Goal: Task Accomplishment & Management: Manage account settings

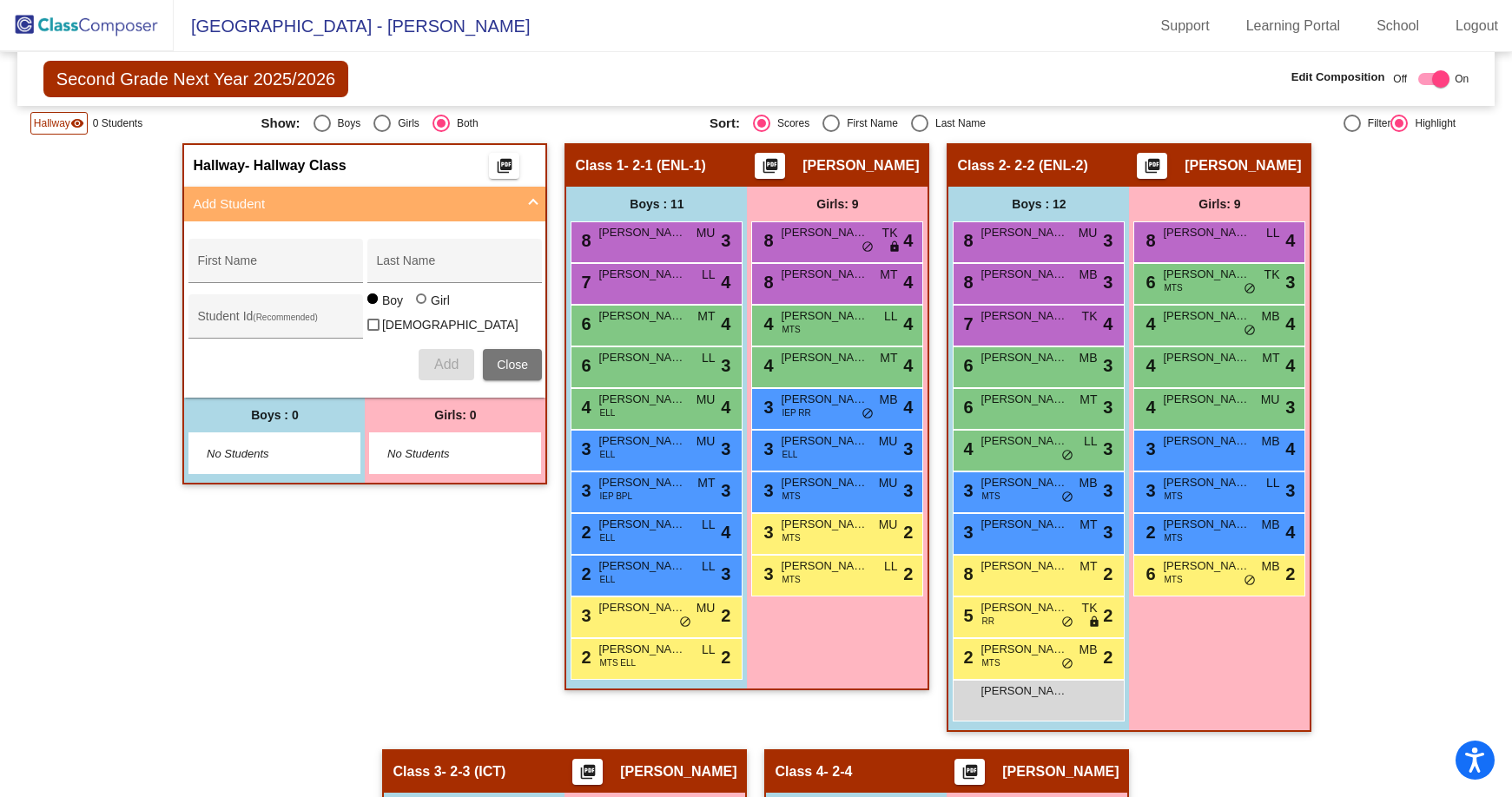
scroll to position [348, 0]
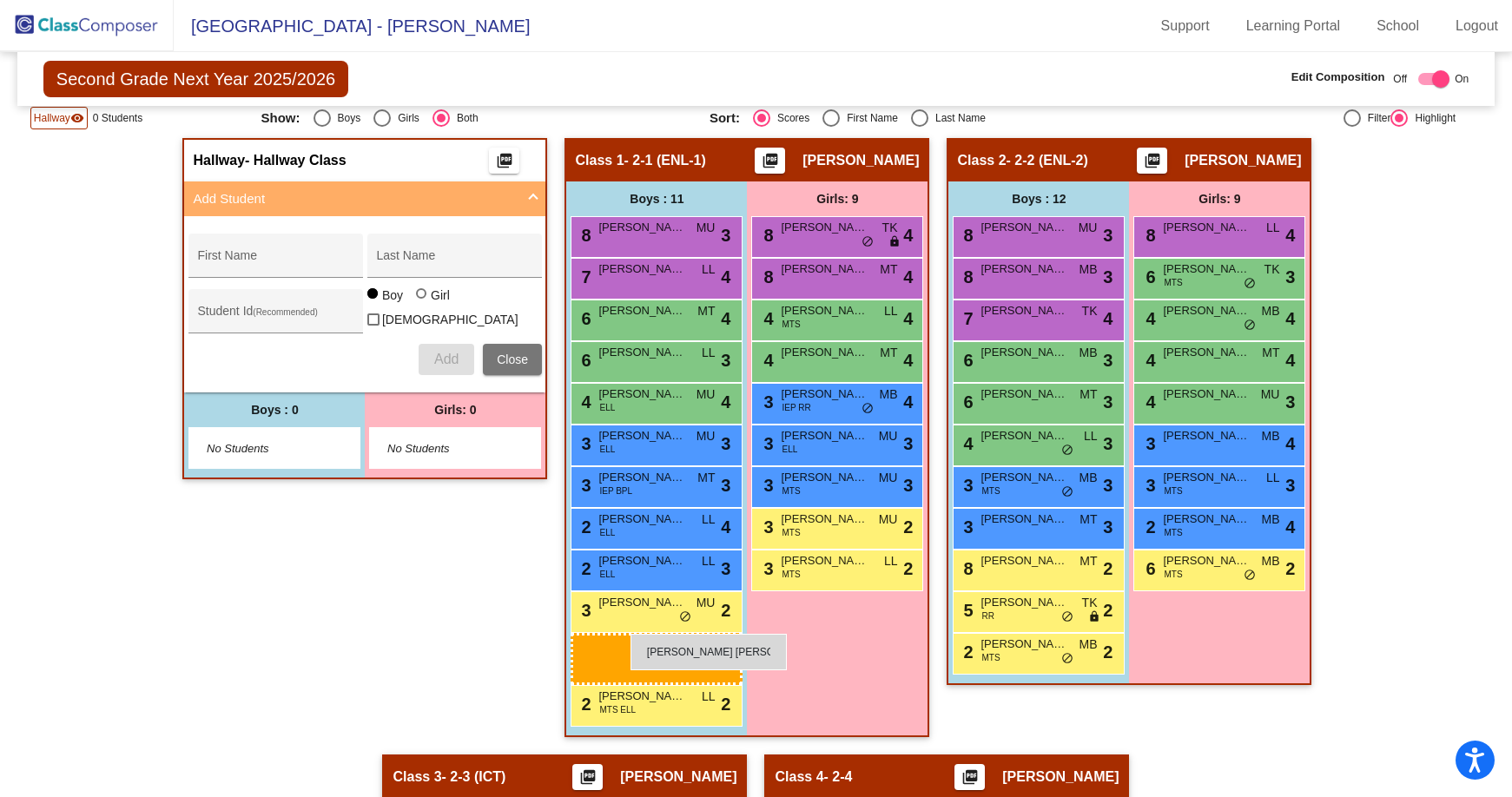
drag, startPoint x: 1039, startPoint y: 701, endPoint x: 630, endPoint y: 634, distance: 414.5
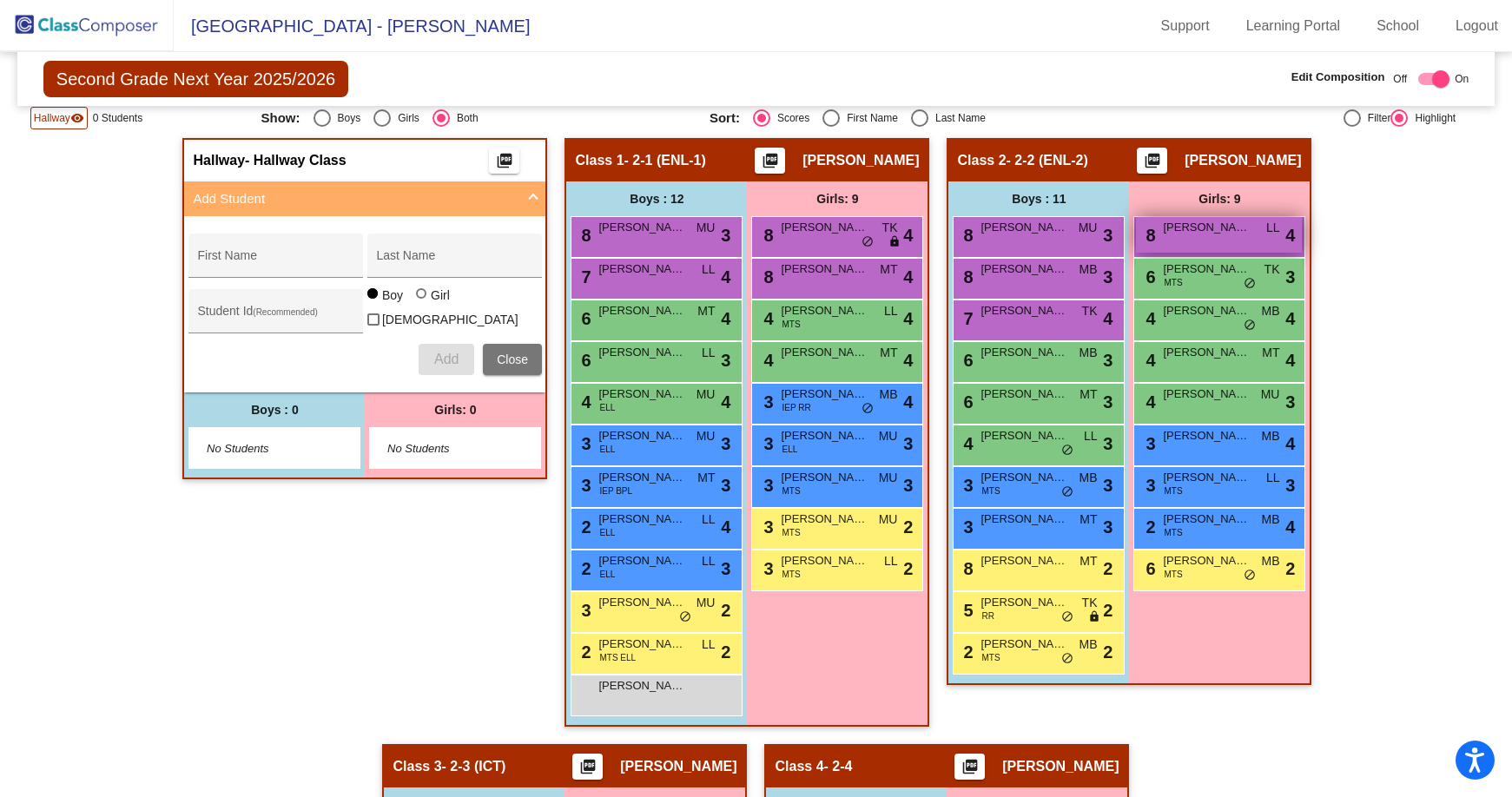
drag, startPoint x: 1212, startPoint y: 234, endPoint x: 1200, endPoint y: 233, distance: 12.0
click at [1200, 233] on span "[PERSON_NAME]" at bounding box center [1207, 228] width 86 height 17
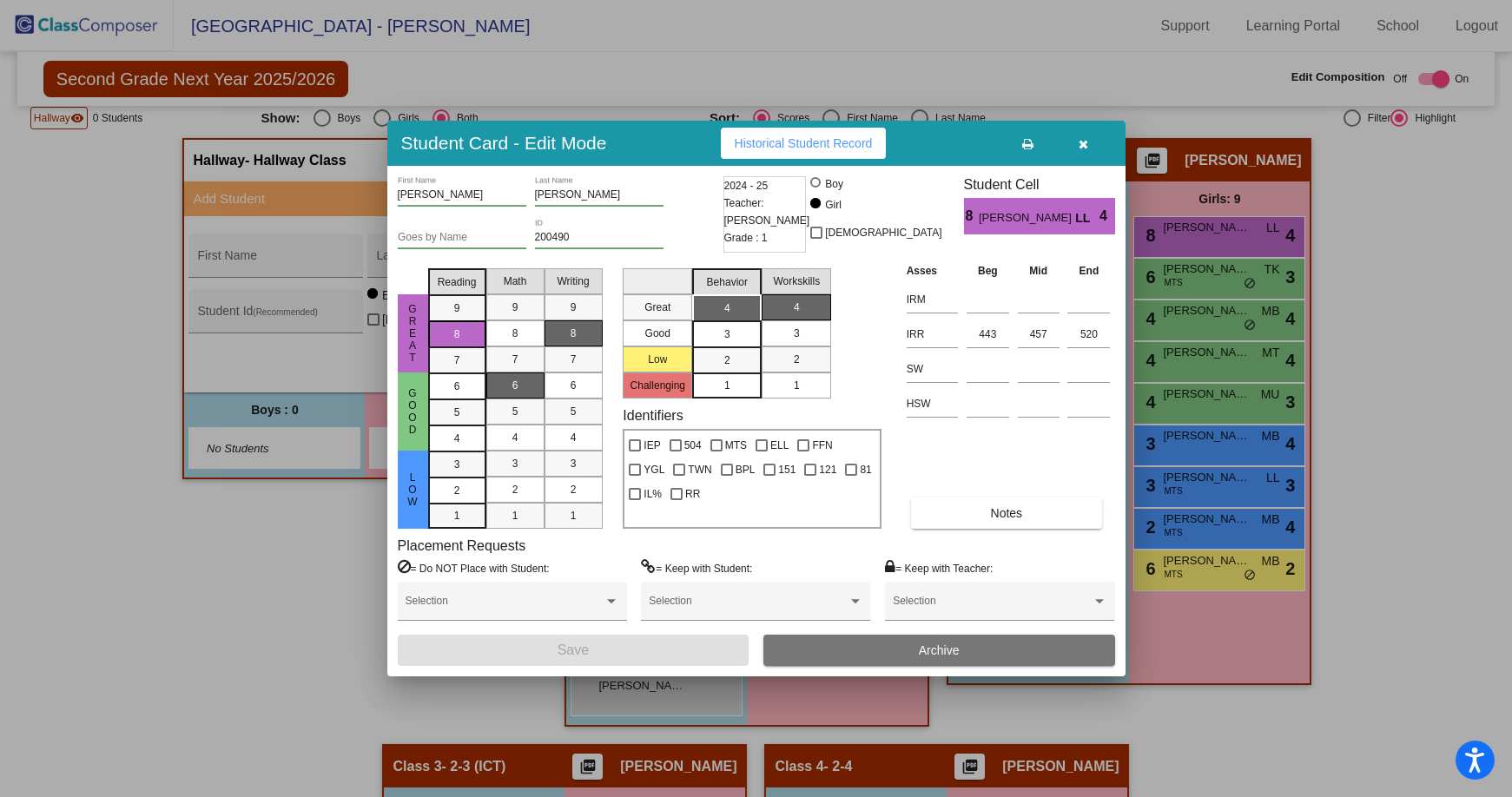
click at [888, 647] on button "Archive" at bounding box center [939, 650] width 352 height 32
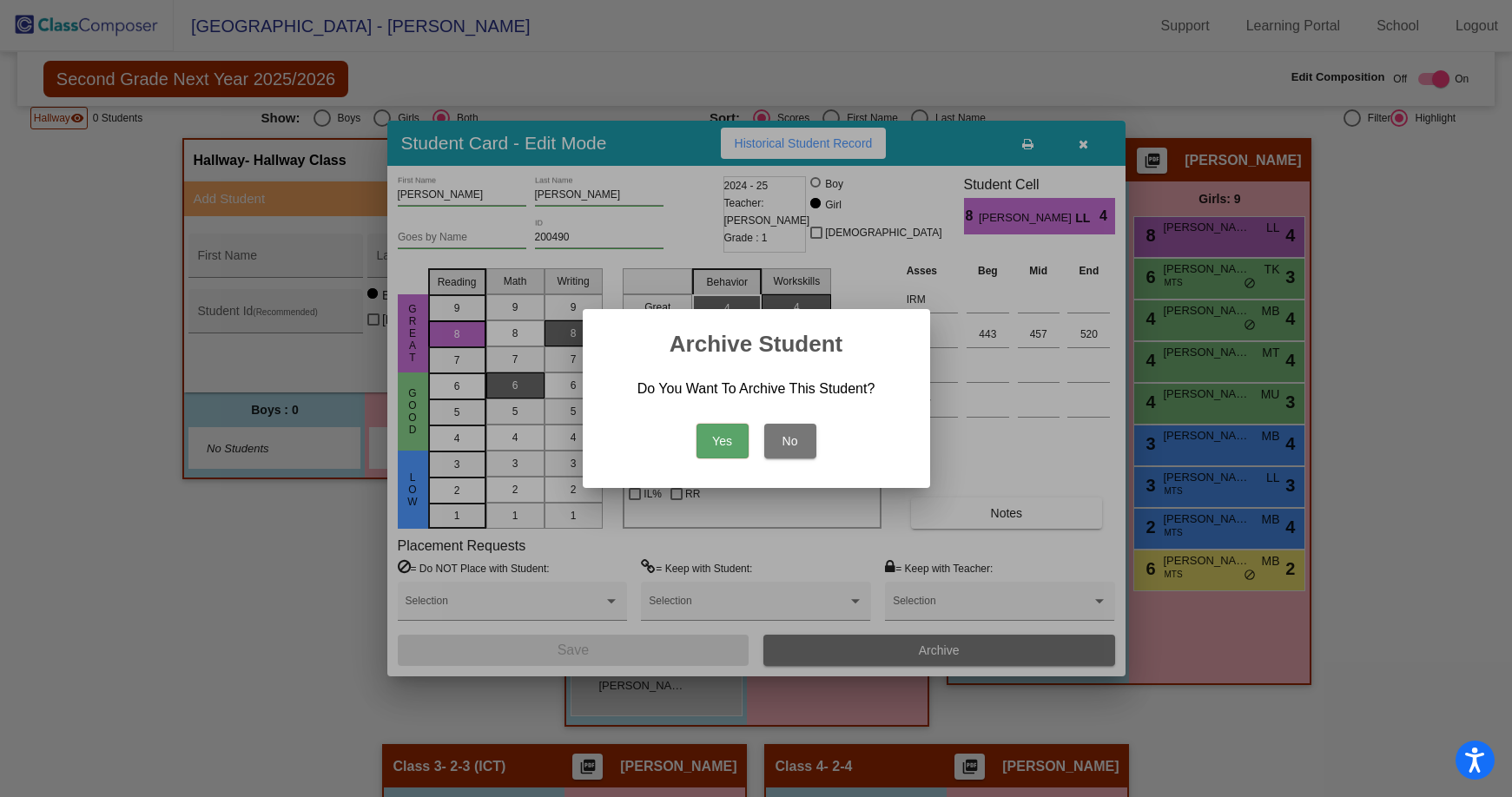
click at [729, 435] on button "Yes" at bounding box center [722, 441] width 52 height 35
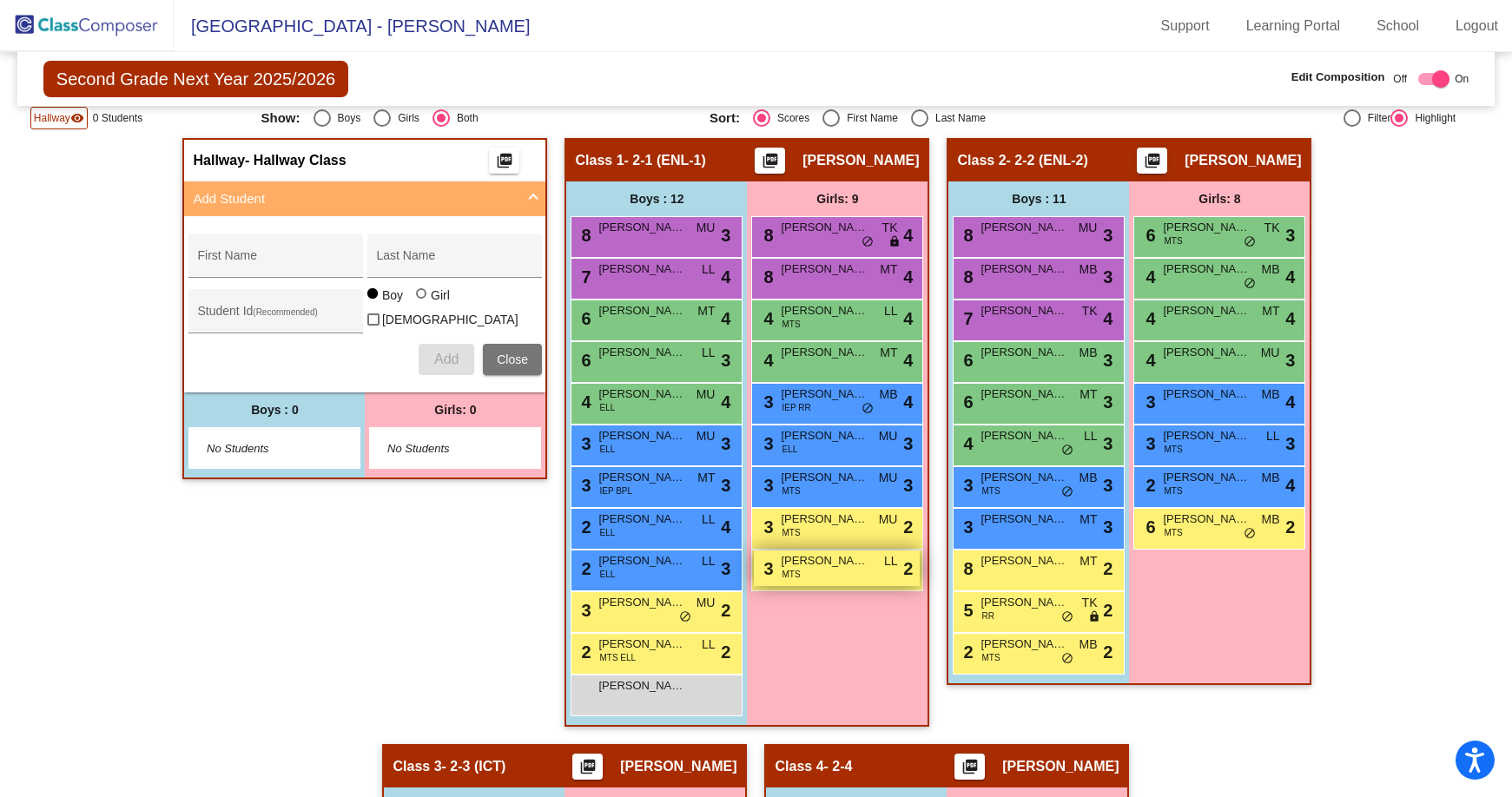
click at [819, 571] on div "3 [PERSON_NAME] MTS LL lock do_not_disturb_alt 2" at bounding box center [837, 568] width 166 height 36
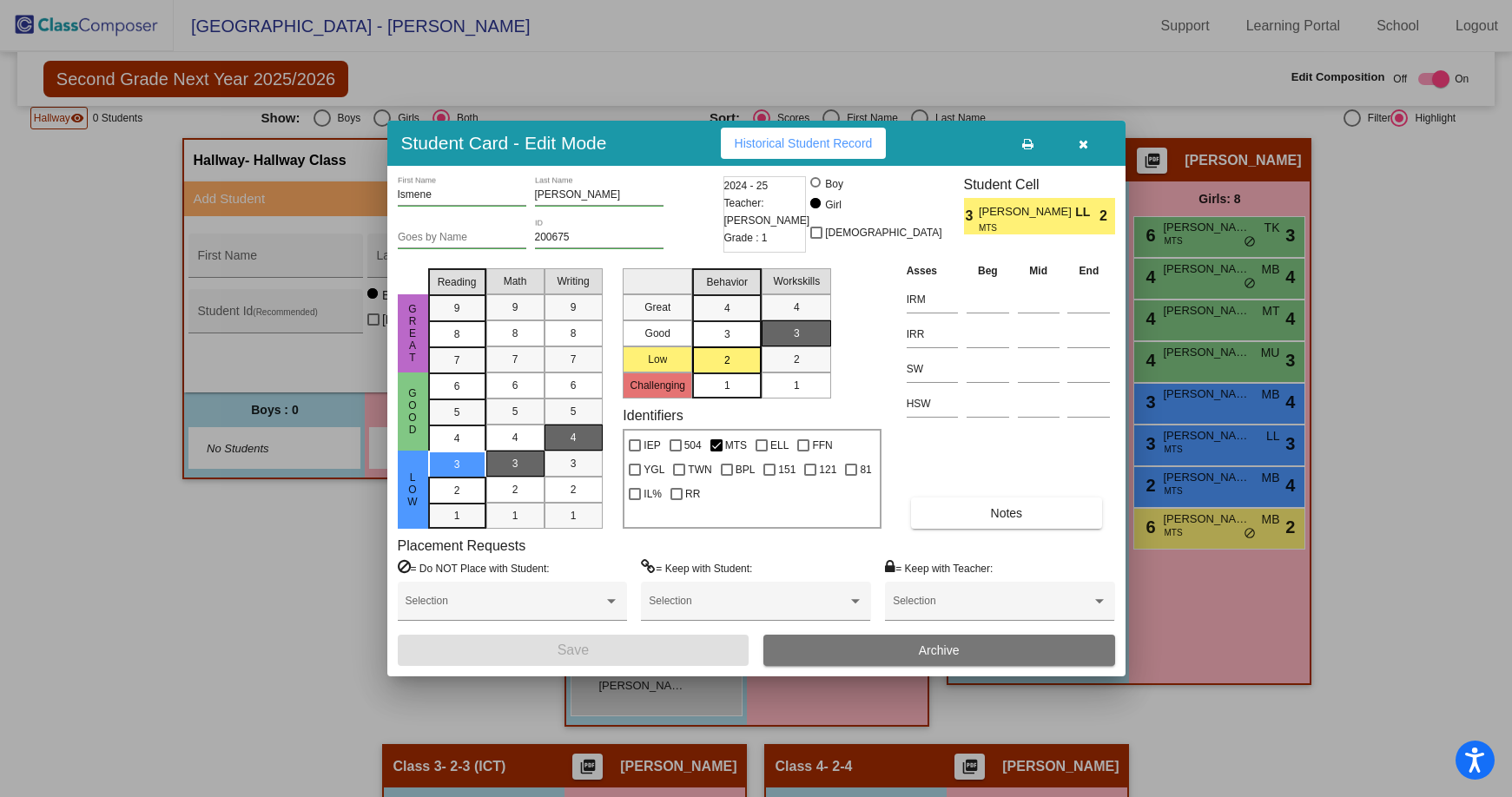
click at [1084, 142] on icon "button" at bounding box center [1084, 144] width 10 height 12
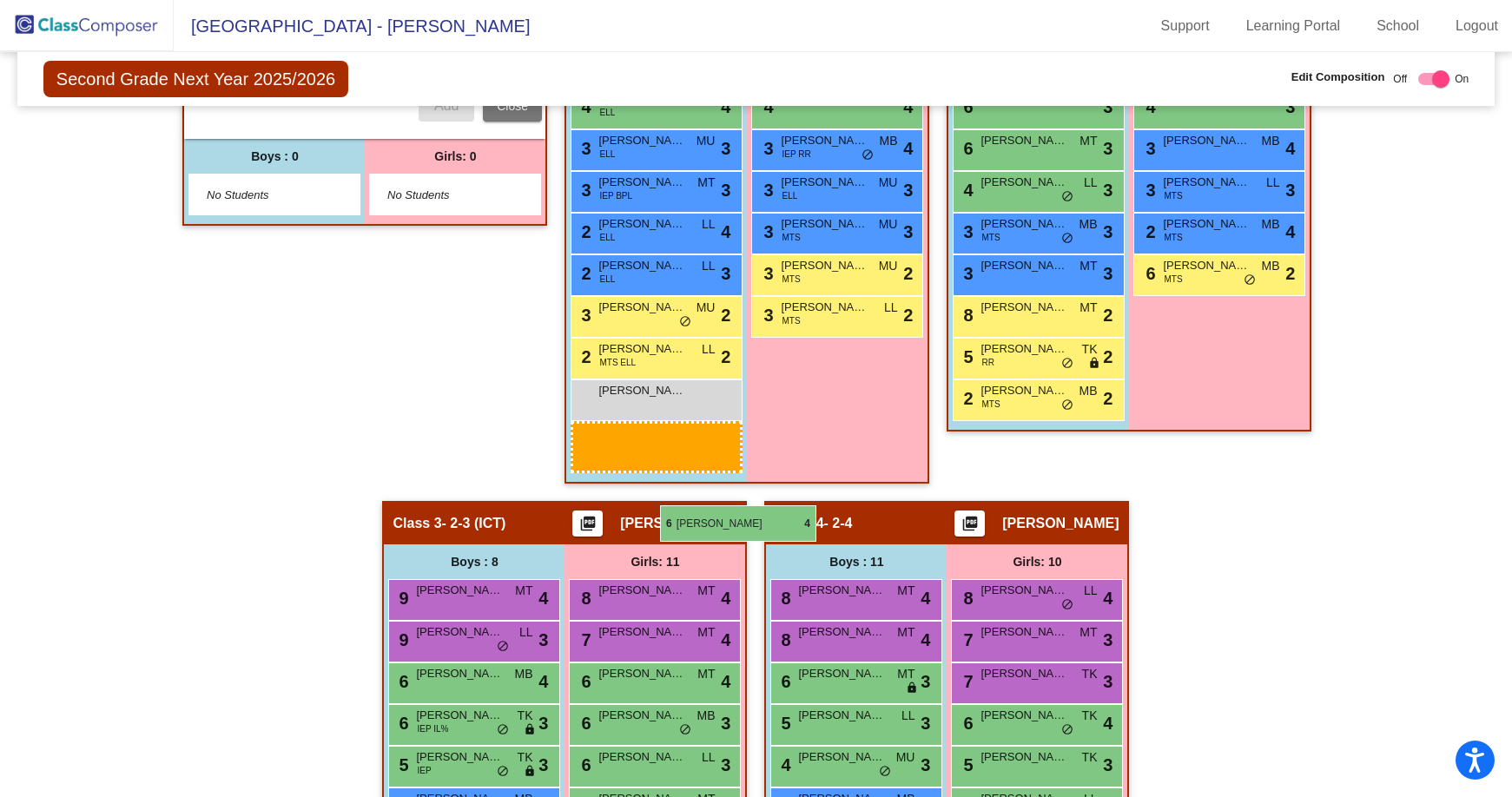
scroll to position [608, 0]
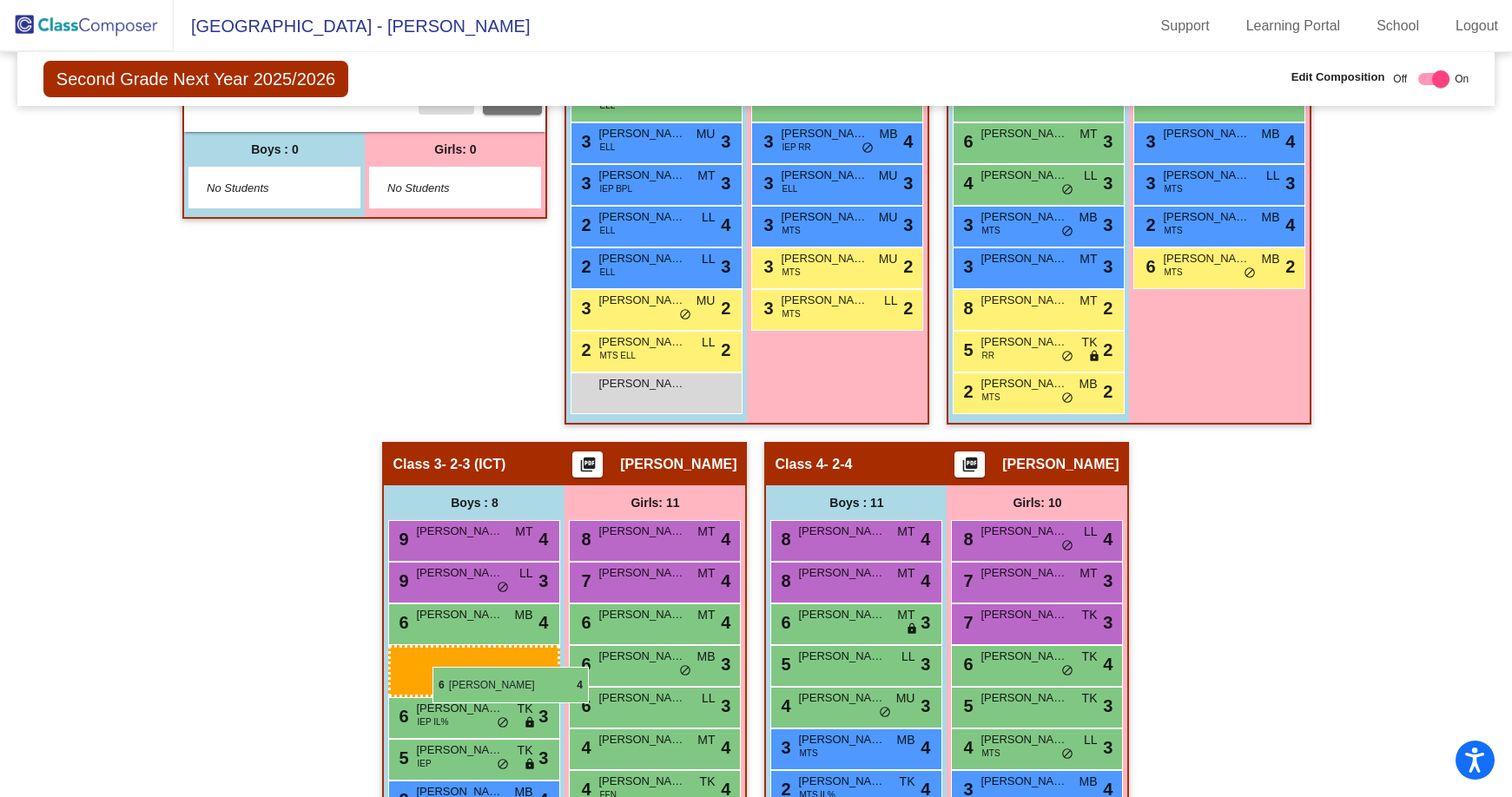
drag, startPoint x: 657, startPoint y: 229, endPoint x: 432, endPoint y: 666, distance: 491.5
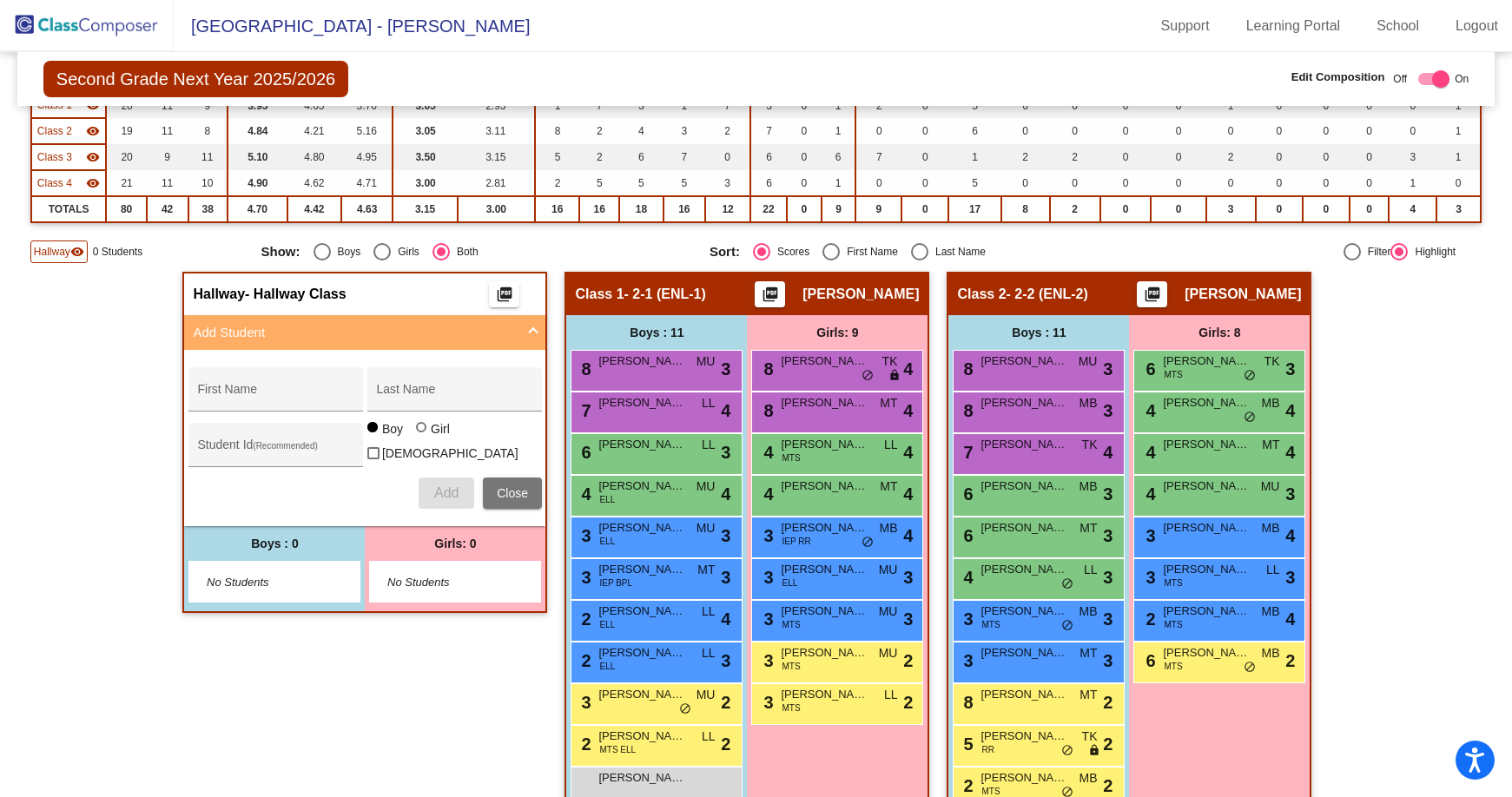
scroll to position [209, 0]
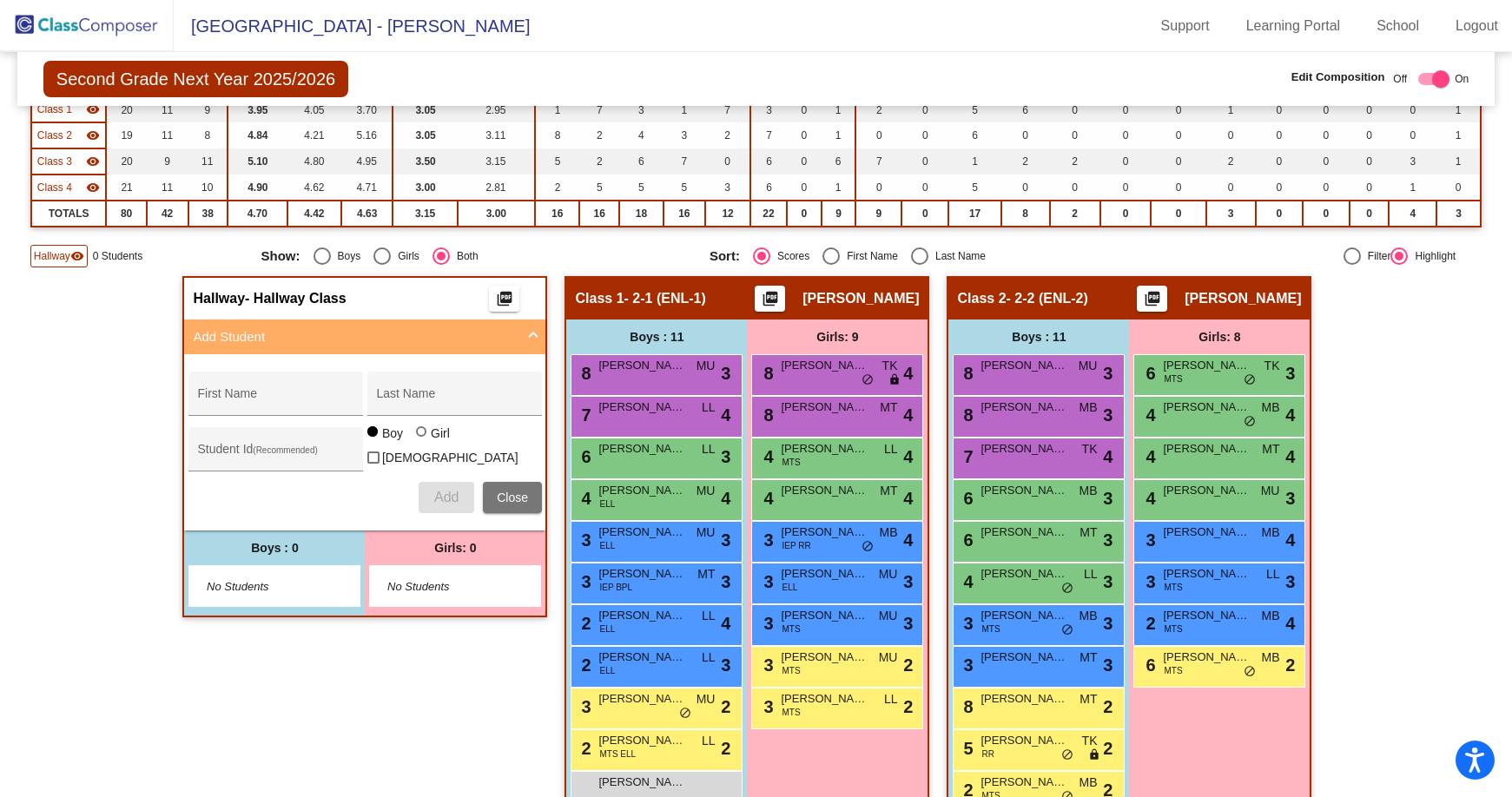
click at [95, 15] on img at bounding box center [86, 25] width 174 height 51
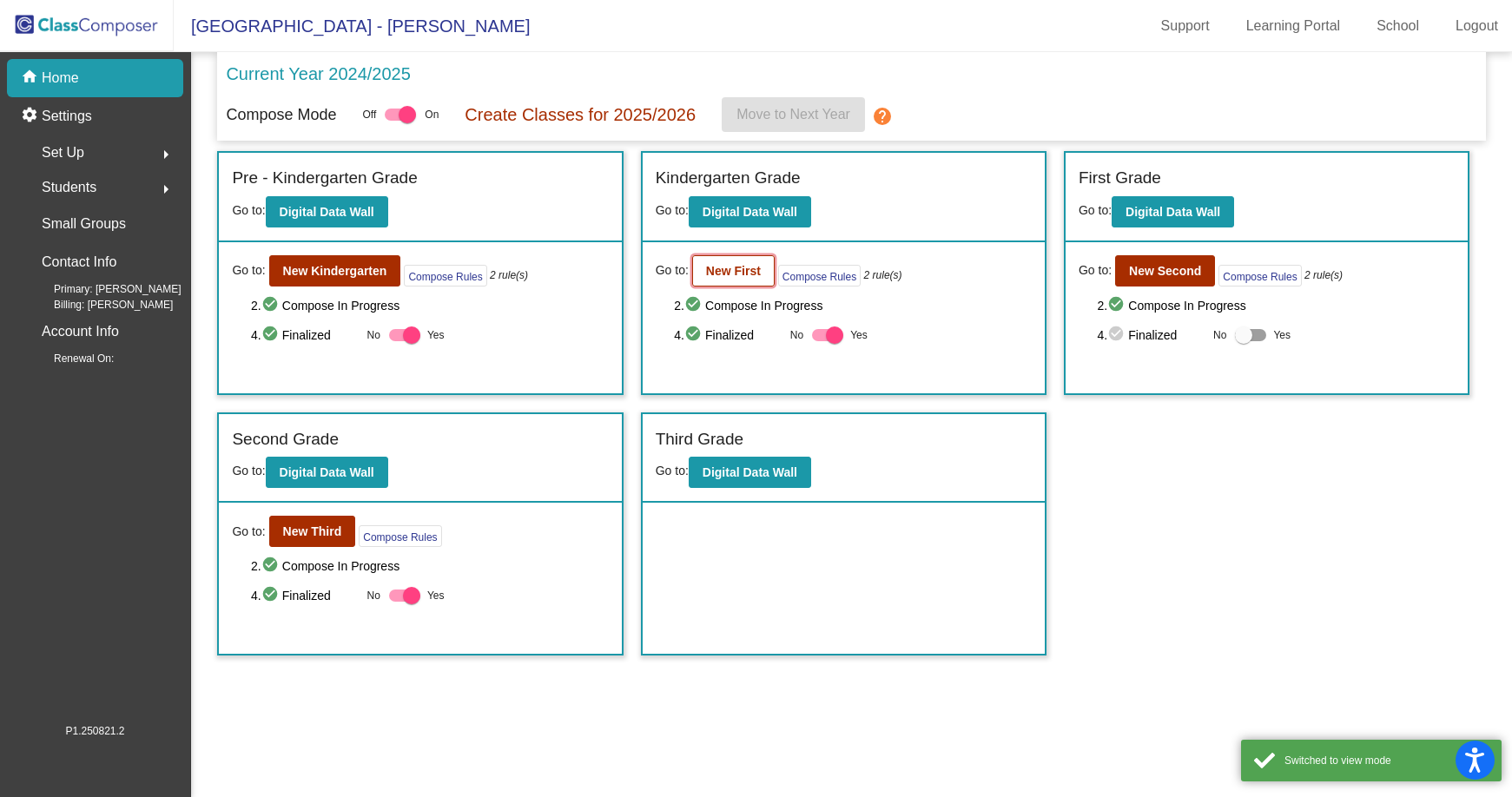
click at [706, 273] on b "New First" at bounding box center [733, 271] width 55 height 13
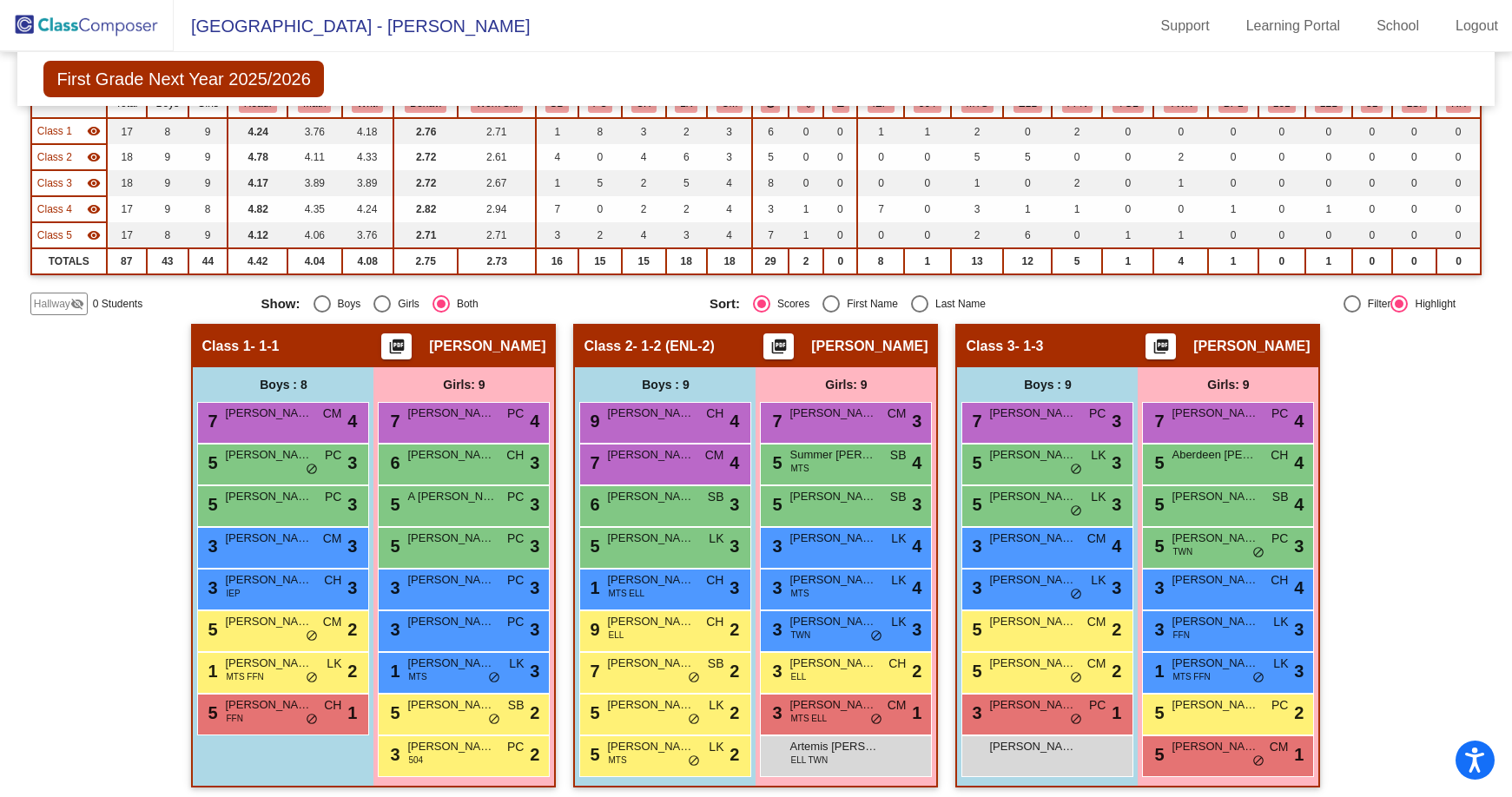
scroll to position [197, 0]
